Goal: Task Accomplishment & Management: Complete application form

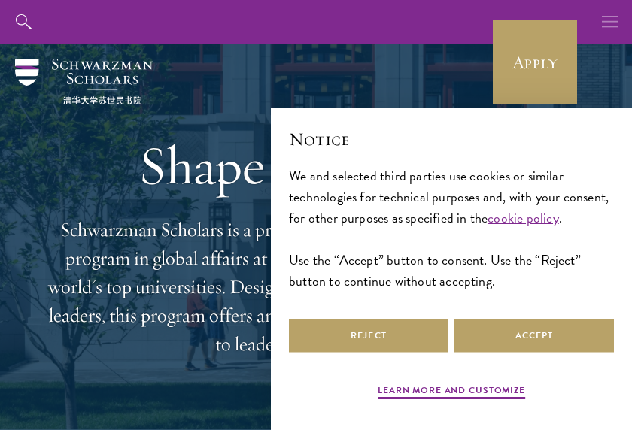
click at [601, 26] on button "button" at bounding box center [610, 22] width 44 height 44
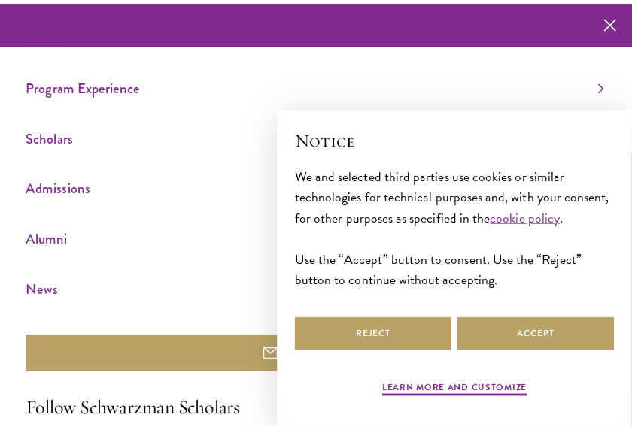
scroll to position [12, 0]
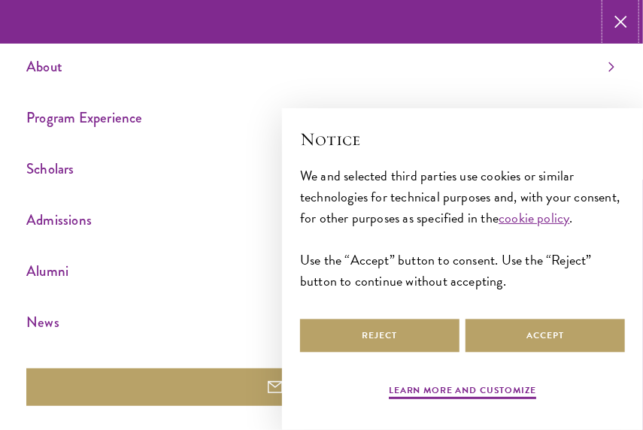
click at [617, 27] on icon "button" at bounding box center [620, 22] width 13 height 44
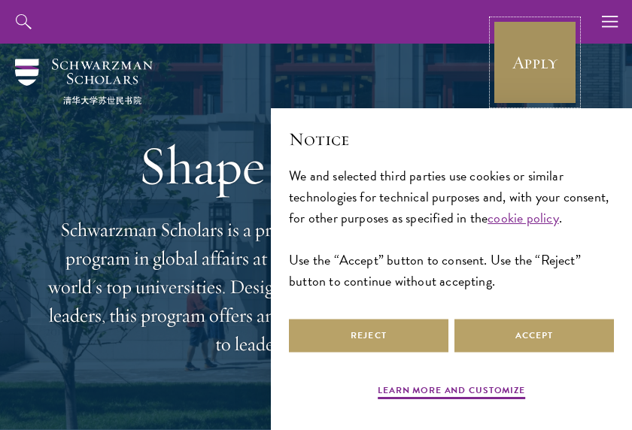
click at [537, 62] on link "Apply" at bounding box center [534, 62] width 84 height 84
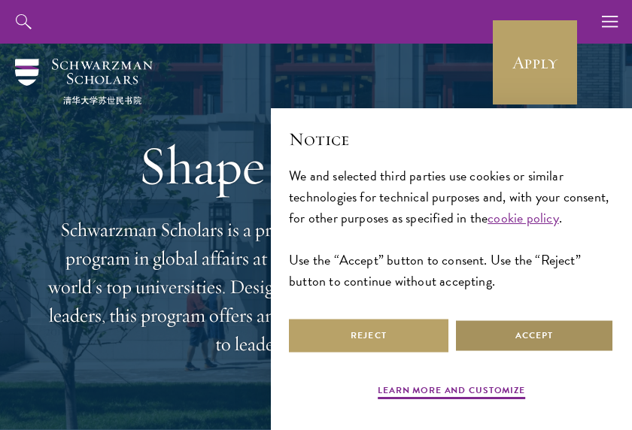
click at [522, 335] on button "Accept" at bounding box center [533, 336] width 159 height 34
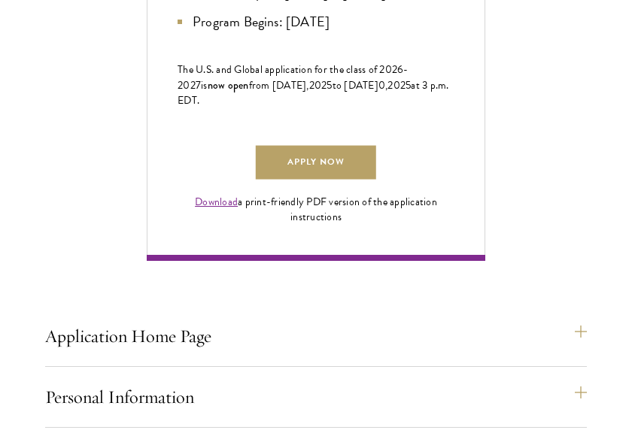
scroll to position [1004, 0]
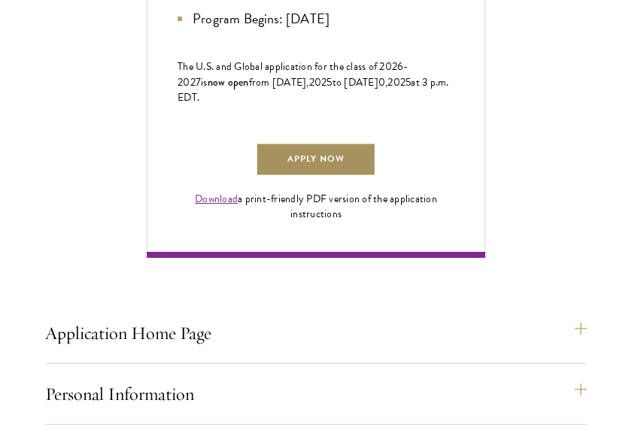
click at [307, 177] on link "Apply Now" at bounding box center [316, 160] width 120 height 34
